Goal: Transaction & Acquisition: Download file/media

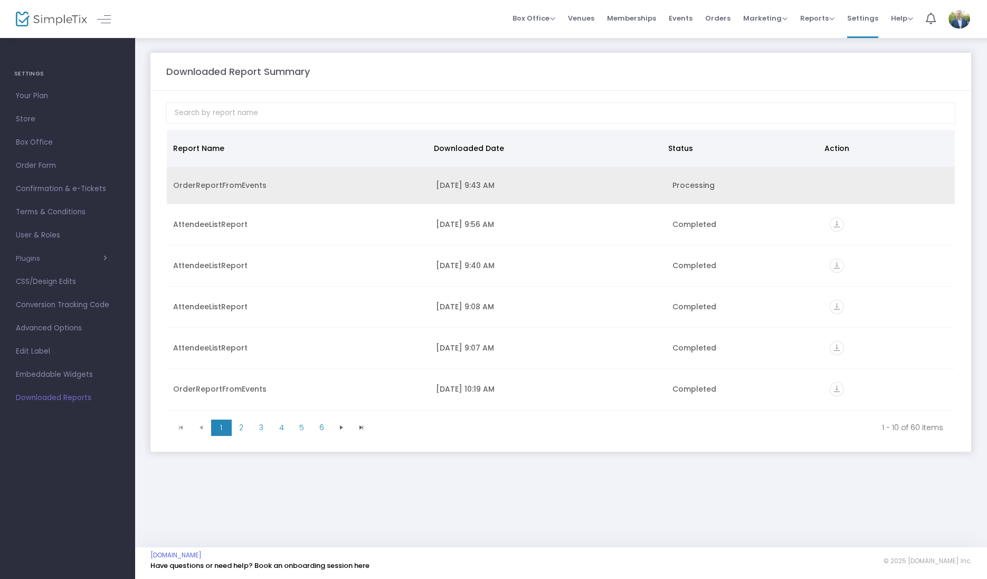
click at [263, 182] on div "OrderReportFromEvents" at bounding box center [298, 185] width 250 height 11
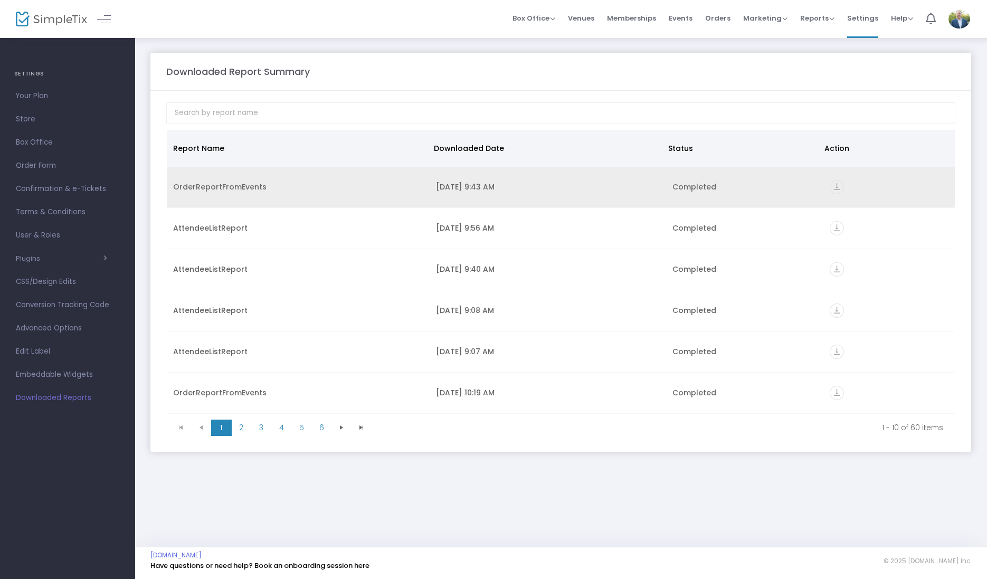
click at [830, 187] on icon "vertical_align_bottom" at bounding box center [837, 187] width 14 height 14
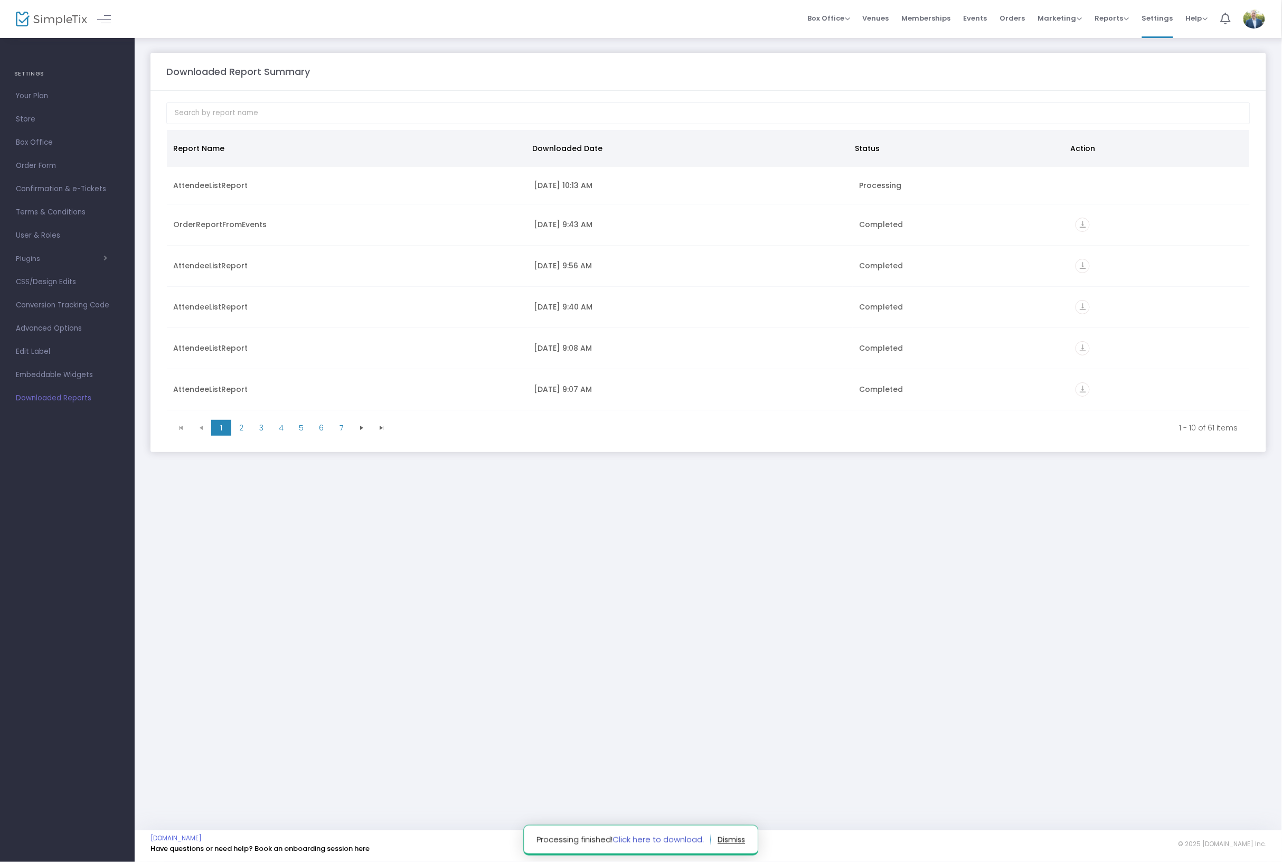
click at [645, 844] on link "Click here to download." at bounding box center [658, 839] width 91 height 11
